Goal: Download file/media

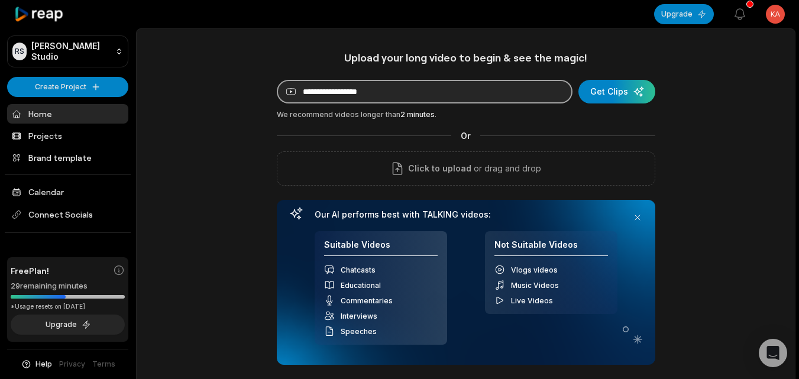
click at [402, 97] on input at bounding box center [425, 92] width 296 height 24
paste input "**********"
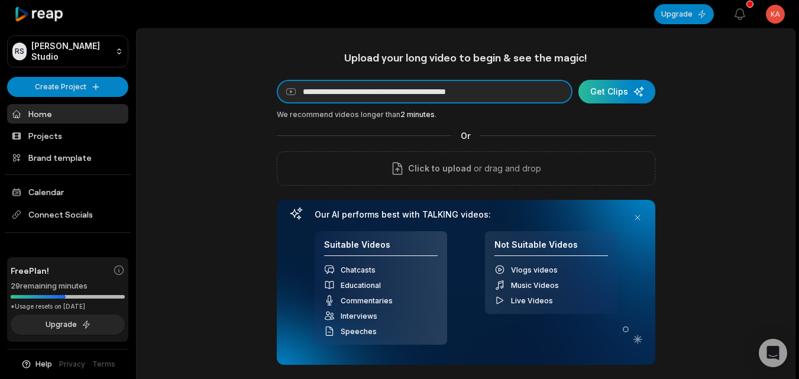
type input "**********"
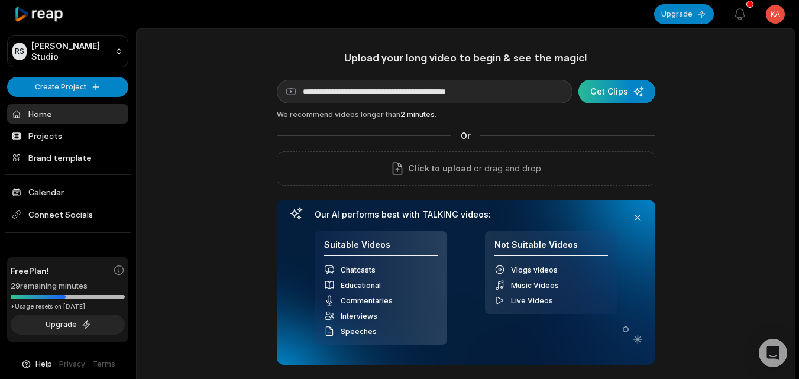
click at [594, 94] on div "submit" at bounding box center [616, 92] width 77 height 24
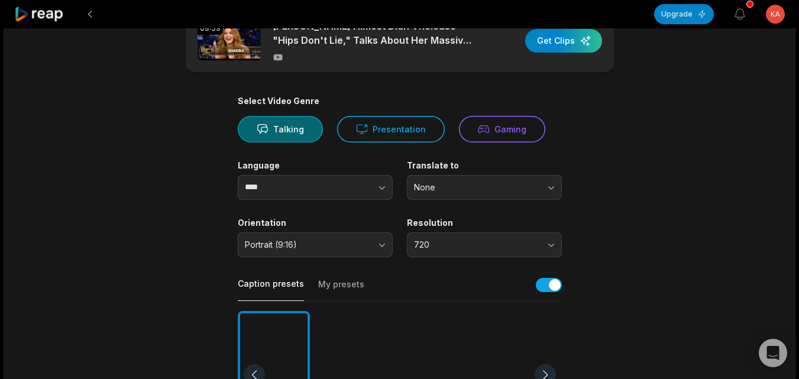
scroll to position [47, 0]
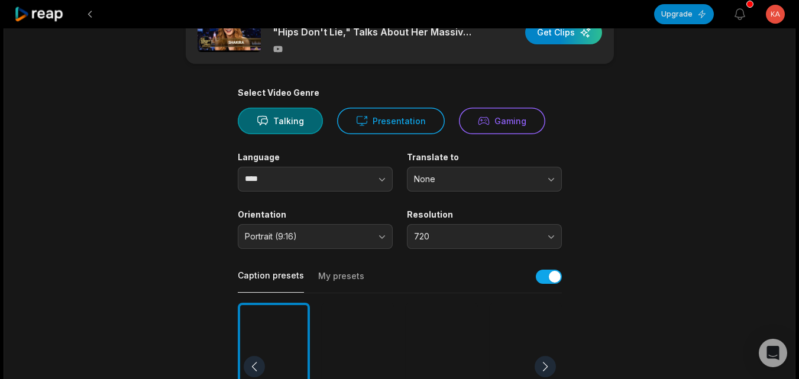
click at [372, 320] on div at bounding box center [358, 367] width 72 height 128
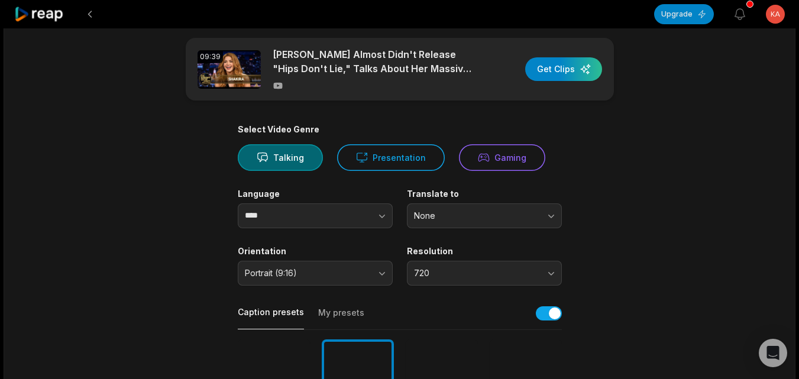
scroll to position [0, 0]
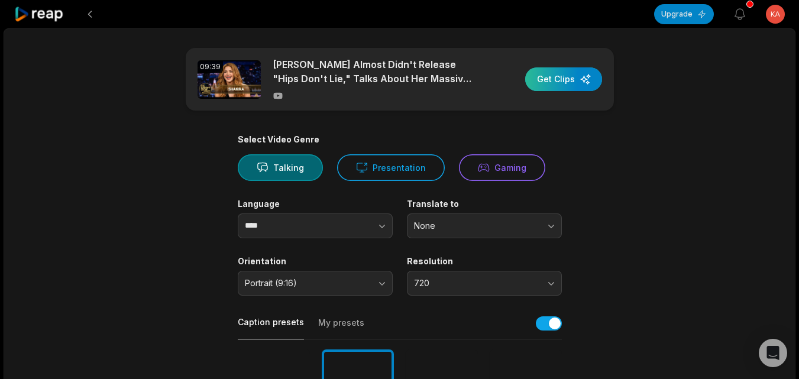
click at [572, 81] on div "button" at bounding box center [563, 79] width 77 height 24
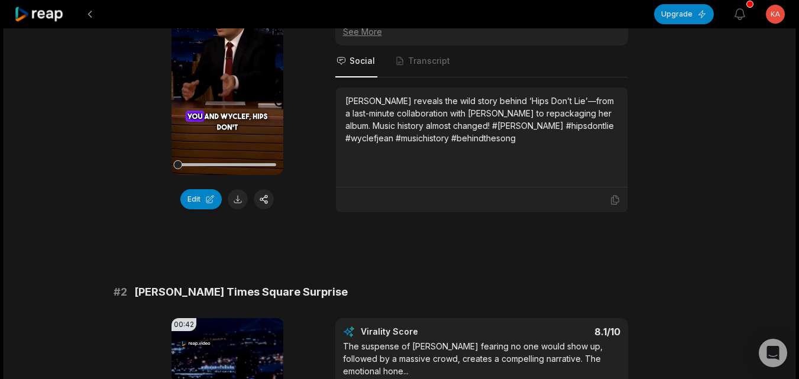
scroll to position [97, 0]
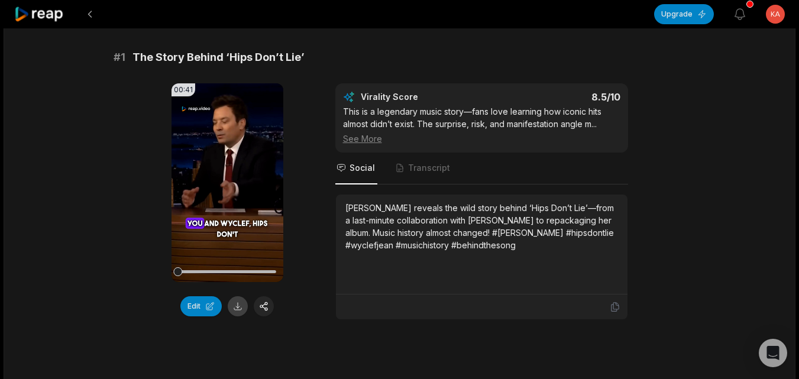
click at [233, 310] on button at bounding box center [238, 306] width 20 height 20
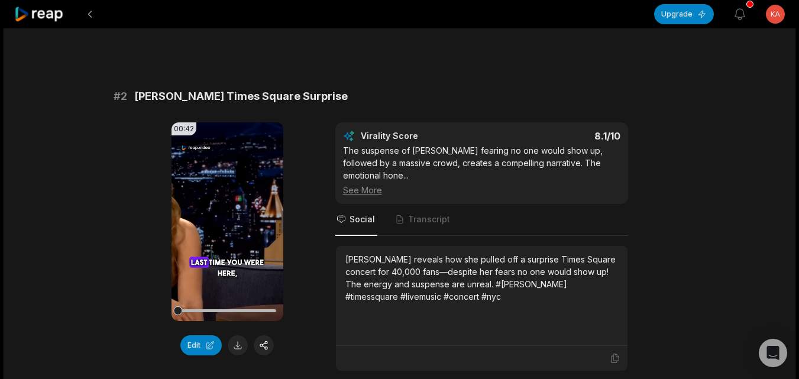
scroll to position [382, 0]
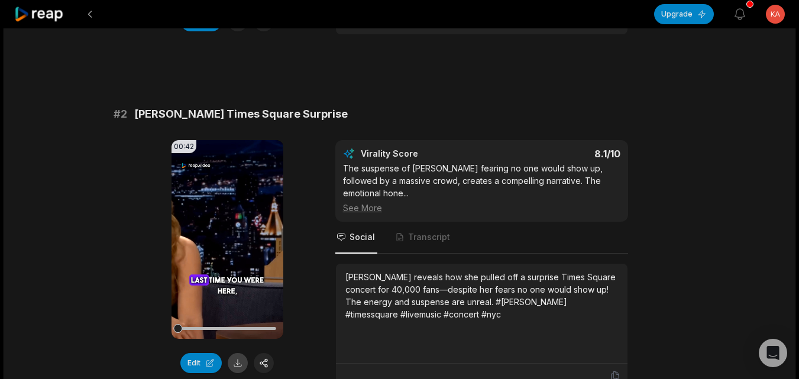
click at [238, 368] on button at bounding box center [238, 363] width 20 height 20
click at [91, 19] on button at bounding box center [89, 14] width 21 height 21
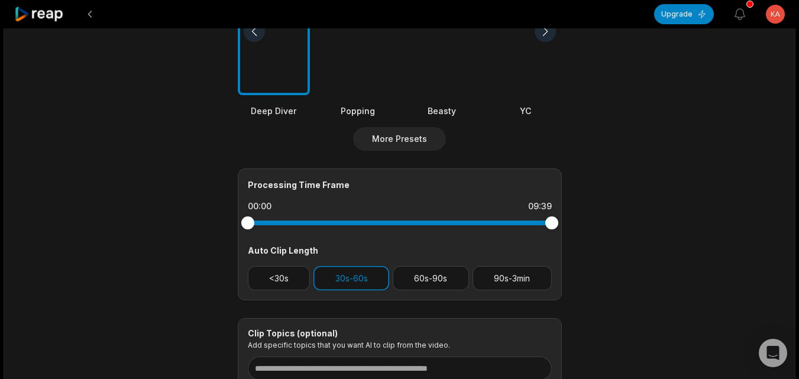
click at [91, 19] on button at bounding box center [89, 14] width 21 height 21
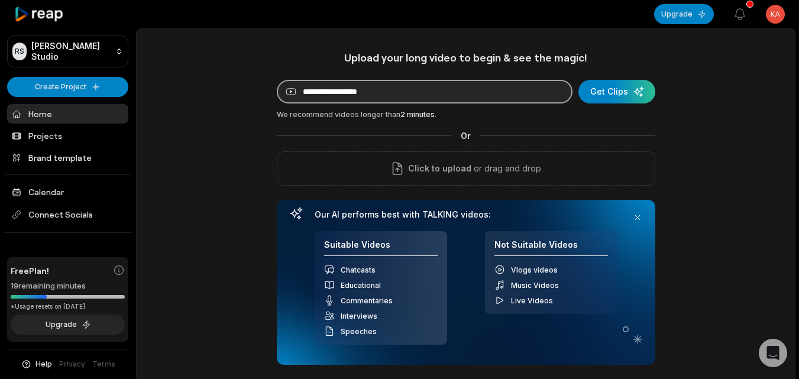
click at [359, 95] on input at bounding box center [425, 92] width 296 height 24
paste input "**********"
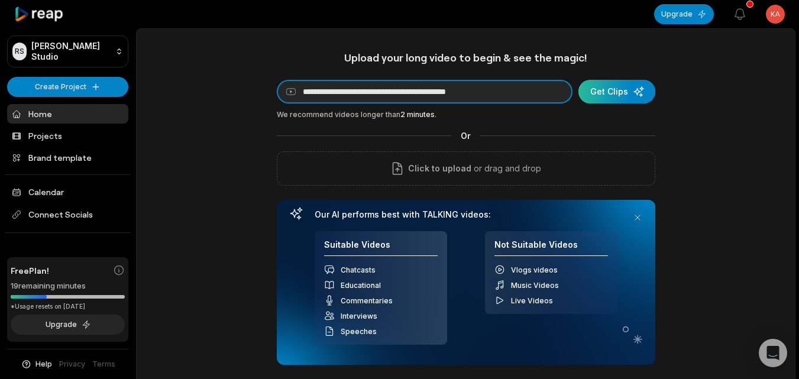
type input "**********"
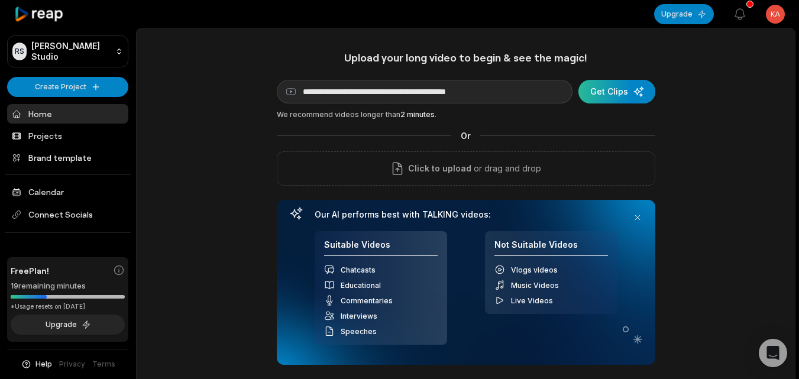
click at [611, 93] on div "submit" at bounding box center [616, 92] width 77 height 24
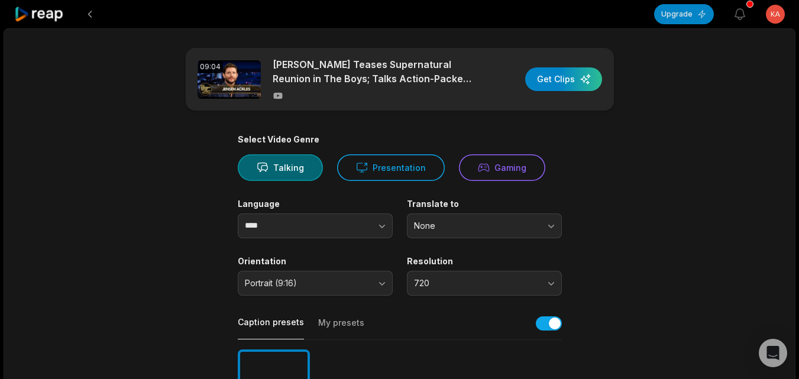
scroll to position [21, 0]
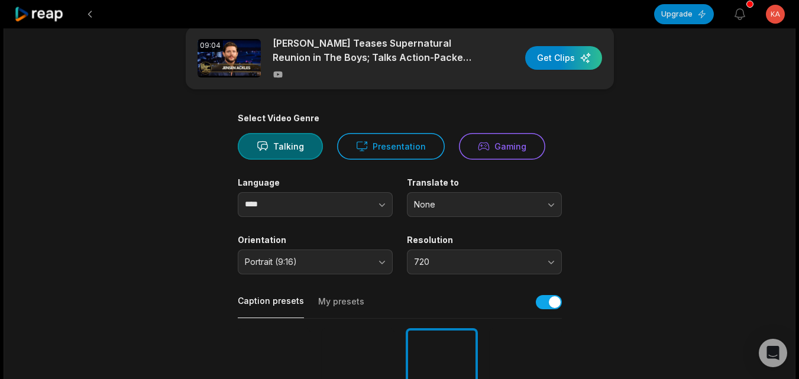
scroll to position [0, 0]
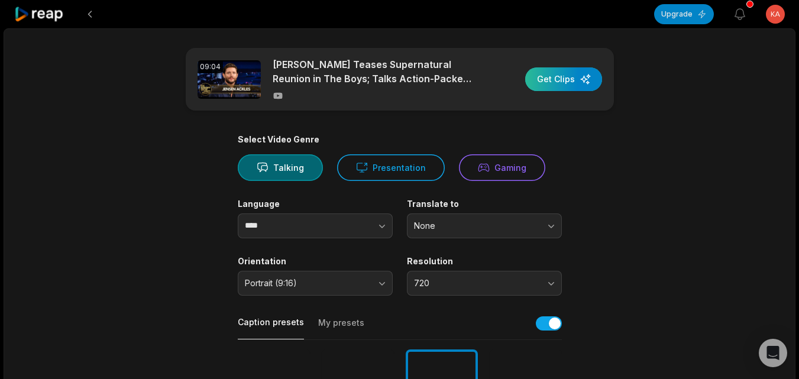
click at [566, 78] on div "button" at bounding box center [563, 79] width 77 height 24
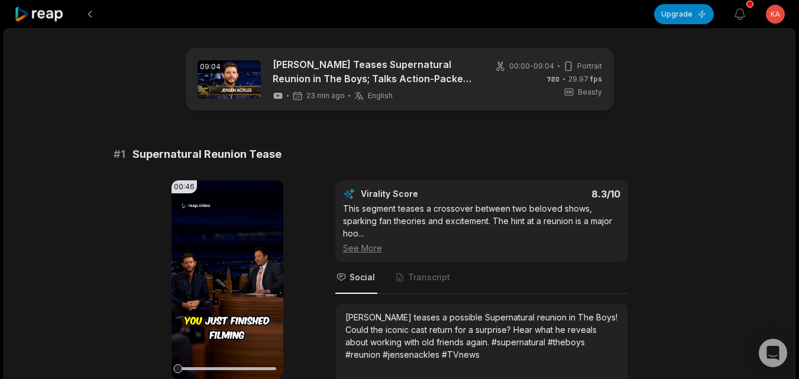
scroll to position [230, 0]
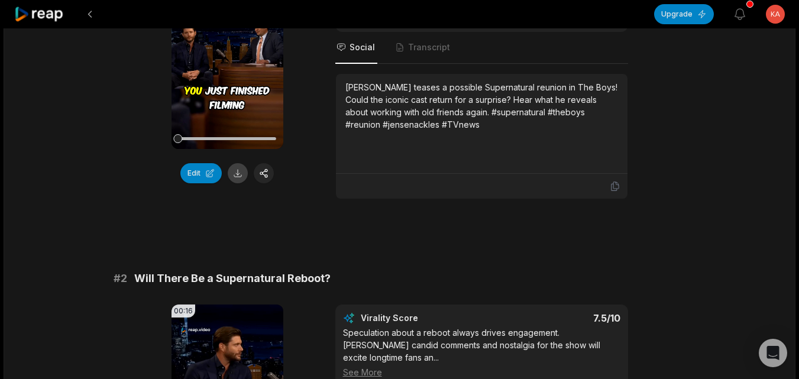
click at [242, 173] on button at bounding box center [238, 173] width 20 height 20
